Goal: Information Seeking & Learning: Learn about a topic

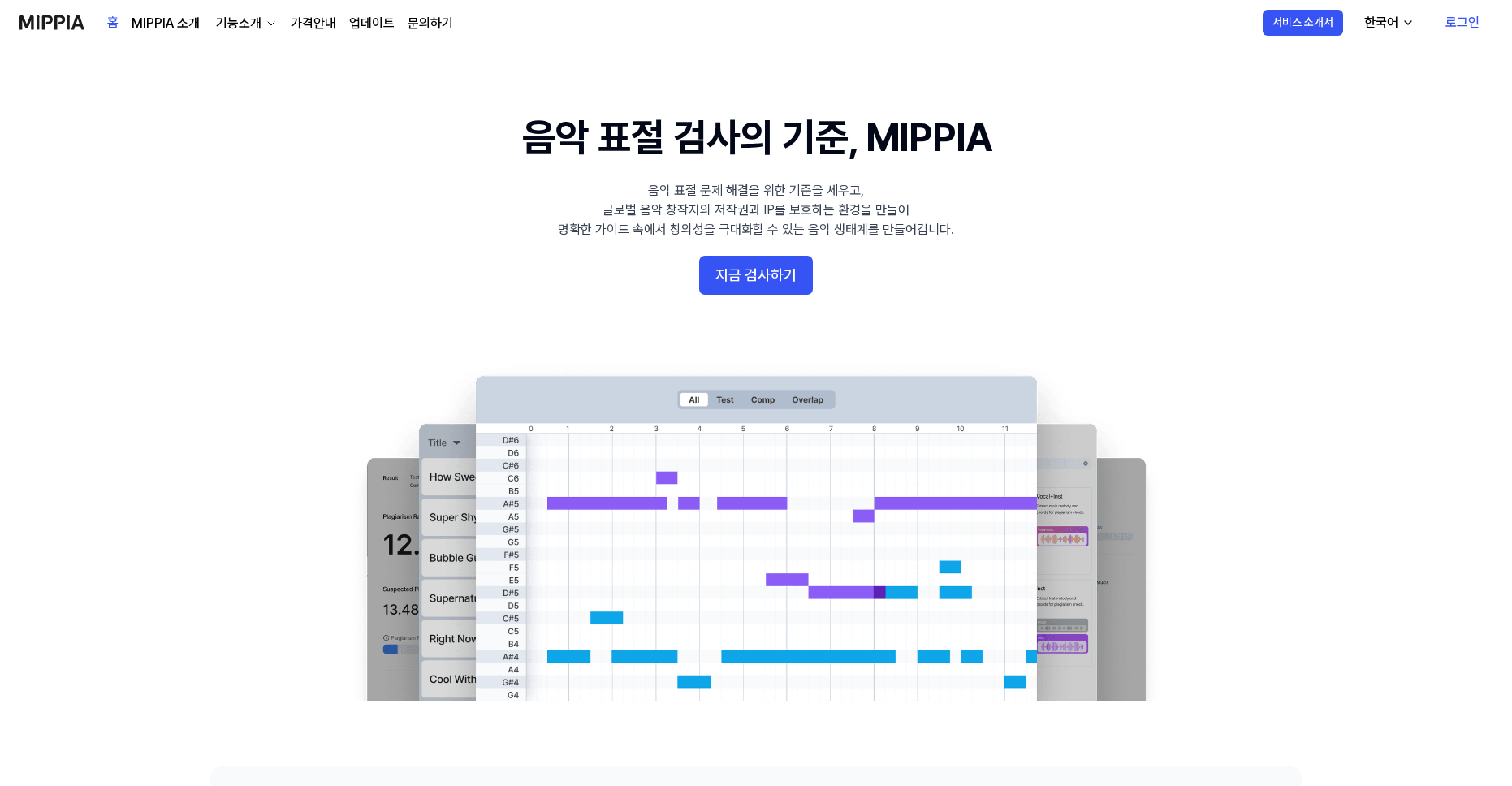
click at [307, 20] on link "가격안내" at bounding box center [313, 23] width 46 height 19
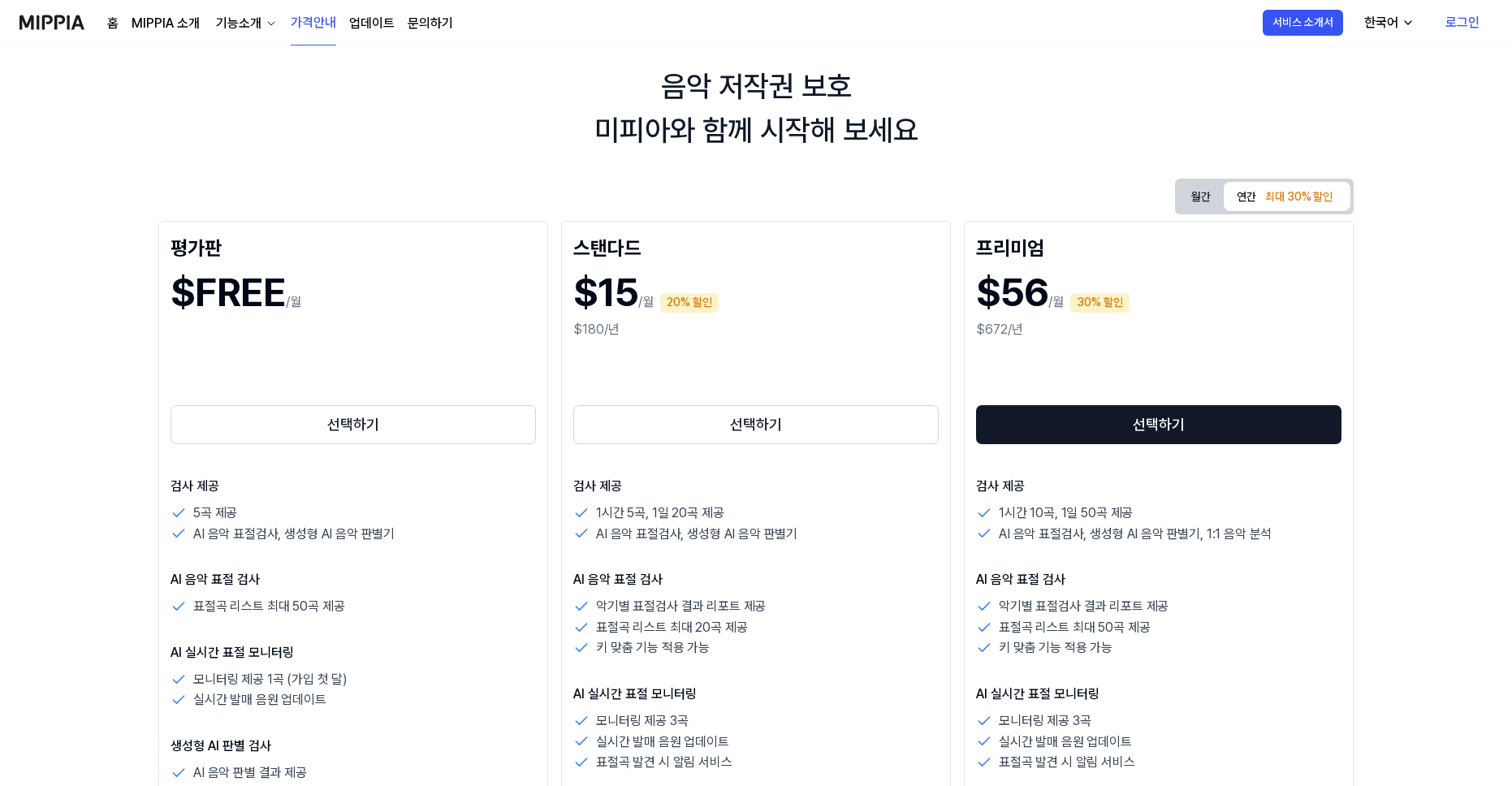
scroll to position [47, 0]
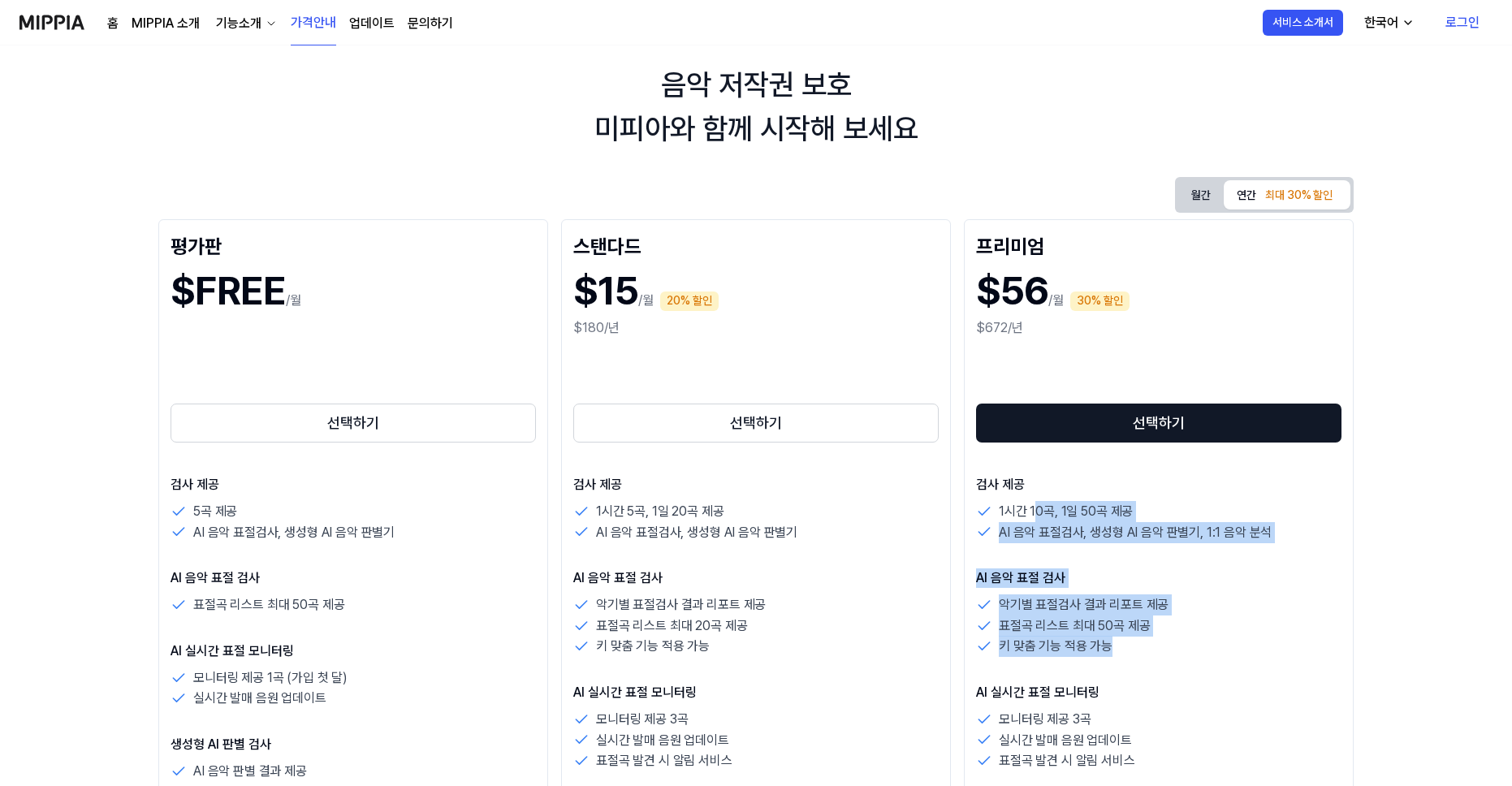
drag, startPoint x: 1120, startPoint y: 647, endPoint x: 1035, endPoint y: 501, distance: 168.9
click at [1035, 501] on div "검사 제공 1시간 10곡, 1일 50곡 제공 AI 음악 표절검사, 생성형 AI 음악 판별기, 1:1 음악 분석 AI 음악 표절 검사 악기별 표…" at bounding box center [1159, 773] width 366 height 597
drag, startPoint x: 1015, startPoint y: 484, endPoint x: 1149, endPoint y: 665, distance: 225.2
click at [1153, 662] on div "검사 제공 1시간 10곡, 1일 50곡 제공 AI 음악 표절검사, 생성형 AI 음악 판별기, 1:1 음악 분석 AI 음악 표절 검사 악기별 표…" at bounding box center [1159, 773] width 366 height 597
click at [1148, 664] on div "검사 제공 1시간 10곡, 1일 50곡 제공 AI 음악 표절검사, 생성형 AI 음악 판별기, 1:1 음악 분석 AI 음악 표절 검사 악기별 표…" at bounding box center [1159, 773] width 366 height 597
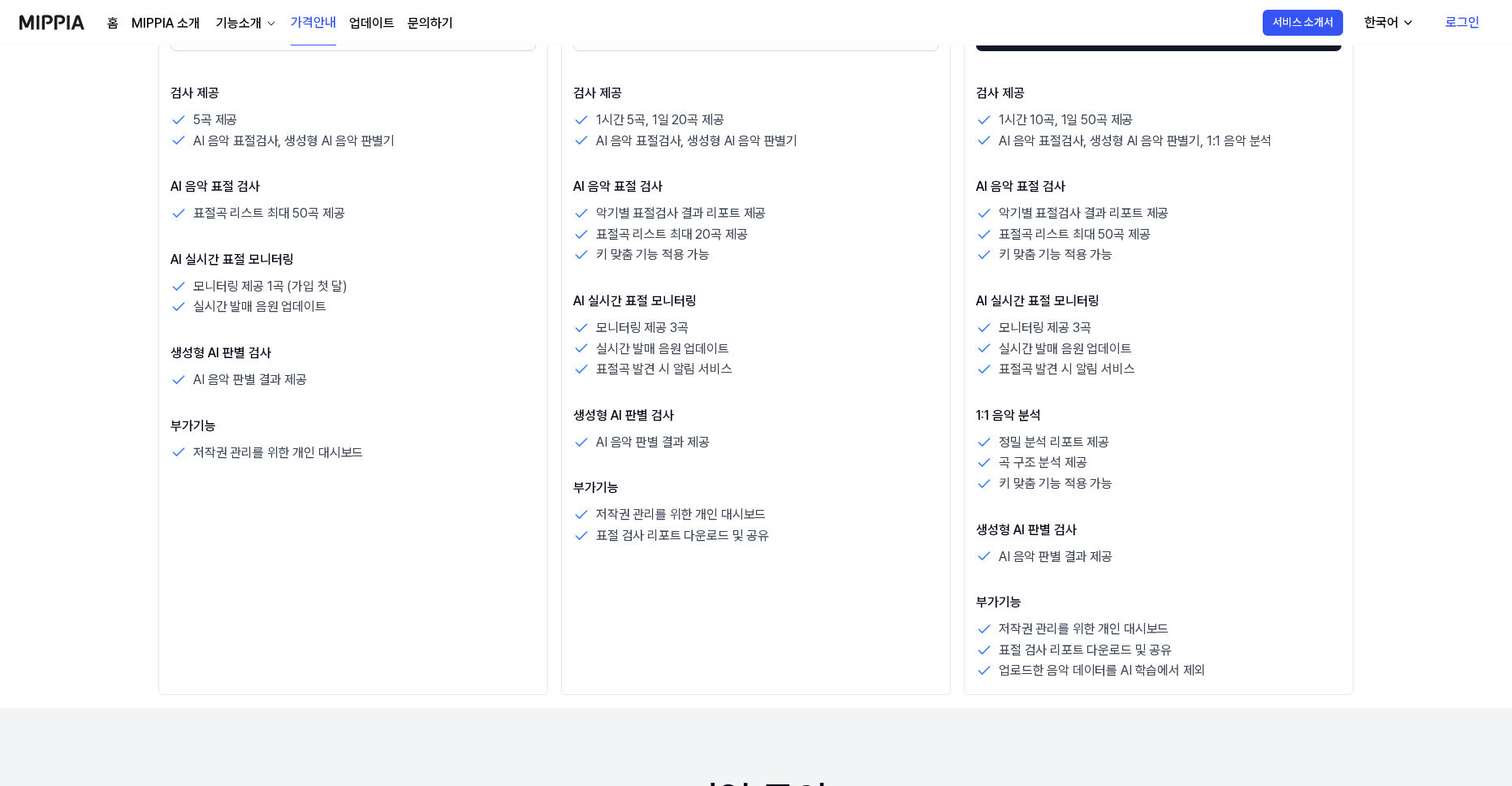
scroll to position [452, 0]
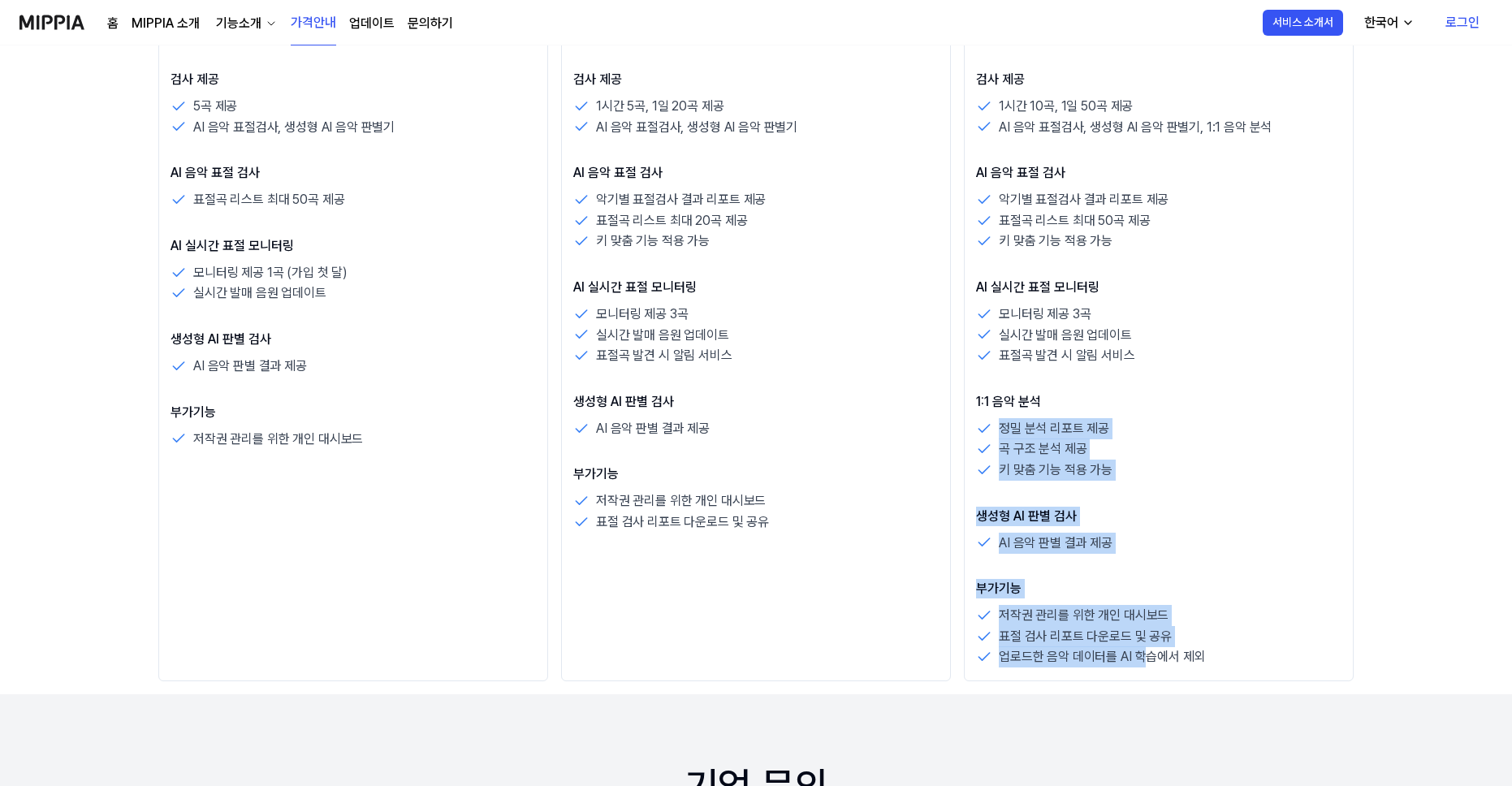
drag, startPoint x: 1148, startPoint y: 664, endPoint x: 1114, endPoint y: 386, distance: 280.1
click at [1114, 388] on div "검사 제공 1시간 10곡, 1일 50곡 제공 AI 음악 표절검사, 생성형 AI 음악 판별기, 1:1 음악 분석 AI 음악 표절 검사 악기별 표…" at bounding box center [1159, 369] width 366 height 597
drag, startPoint x: 1068, startPoint y: 337, endPoint x: 1084, endPoint y: 655, distance: 318.4
click at [1085, 654] on div "검사 제공 1시간 10곡, 1일 50곡 제공 AI 음악 표절검사, 생성형 AI 음악 판별기, 1:1 음악 분석 AI 음악 표절 검사 악기별 표…" at bounding box center [1159, 369] width 366 height 597
click at [1084, 655] on p "업로드한 음악 데이터를 AI 학습에서 제외" at bounding box center [1102, 658] width 206 height 21
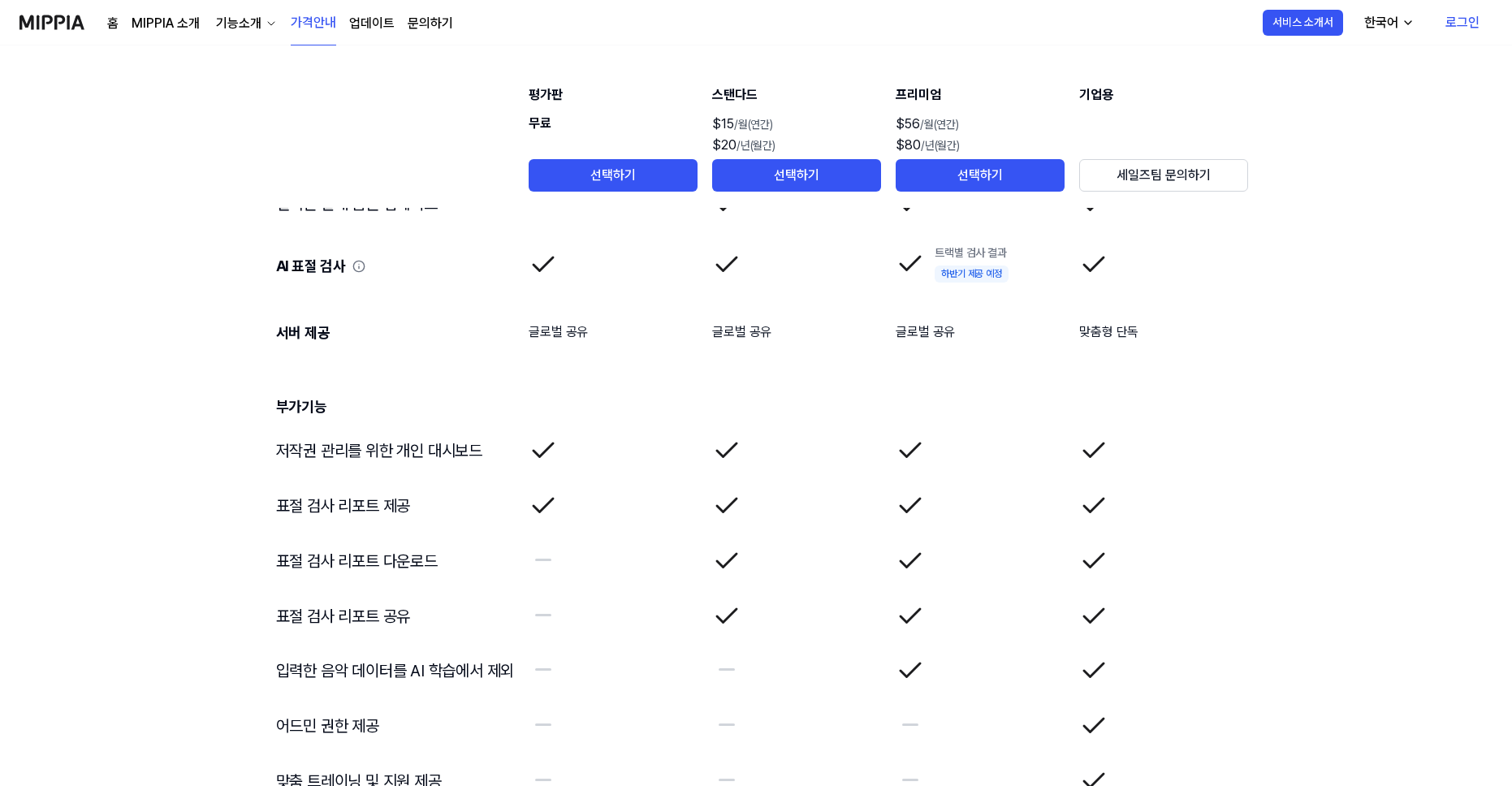
scroll to position [2432, 0]
